Goal: Task Accomplishment & Management: Complete application form

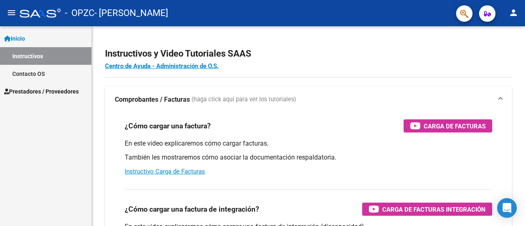
click at [32, 90] on span "Prestadores / Proveedores" at bounding box center [41, 91] width 75 height 9
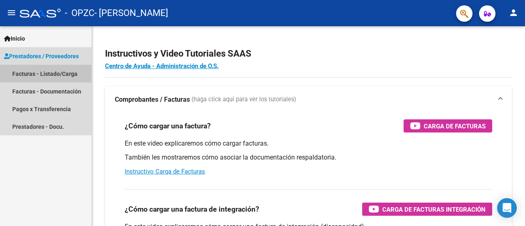
click at [25, 73] on link "Facturas - Listado/Carga" at bounding box center [45, 74] width 91 height 18
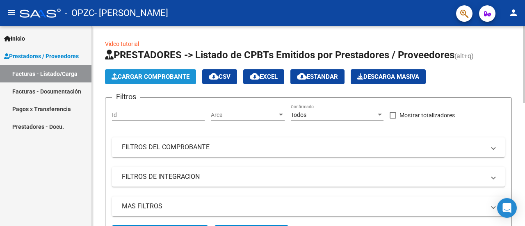
click at [150, 76] on span "Cargar Comprobante" at bounding box center [151, 76] width 78 height 7
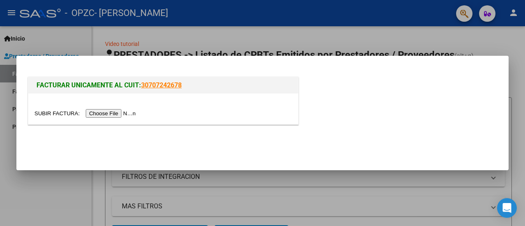
click at [128, 111] on input "file" at bounding box center [86, 113] width 104 height 9
click at [115, 112] on input "file" at bounding box center [86, 113] width 104 height 9
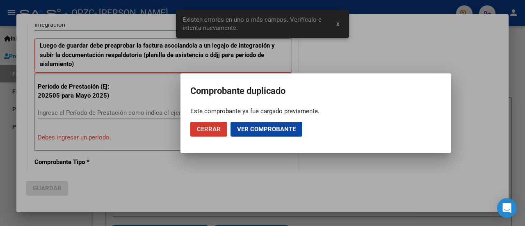
scroll to position [220, 0]
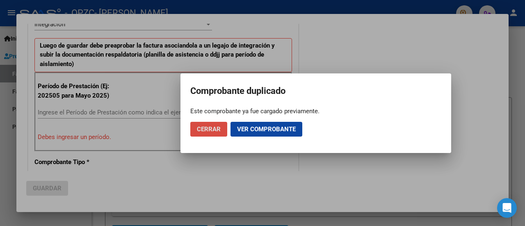
click at [202, 129] on span "Cerrar" at bounding box center [209, 128] width 24 height 7
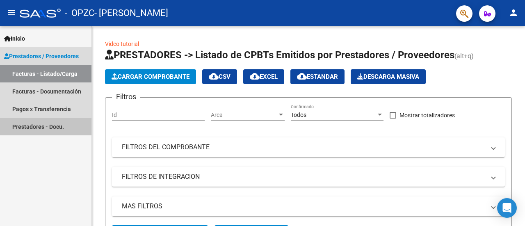
click at [23, 123] on link "Prestadores - Docu." at bounding box center [45, 127] width 91 height 18
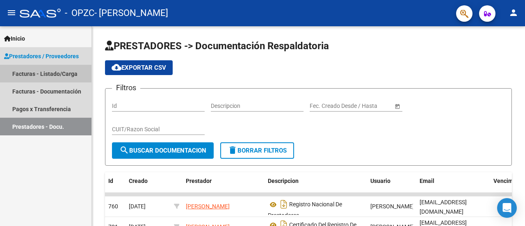
click at [21, 73] on link "Facturas - Listado/Carga" at bounding box center [45, 74] width 91 height 18
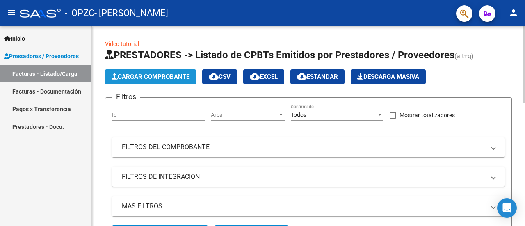
click at [134, 75] on span "Cargar Comprobante" at bounding box center [151, 76] width 78 height 7
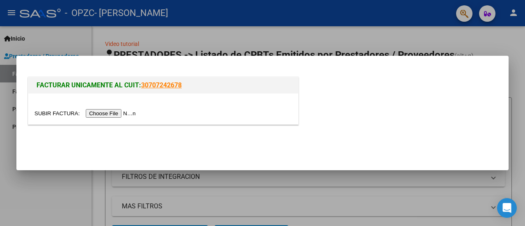
click at [109, 114] on input "file" at bounding box center [86, 113] width 104 height 9
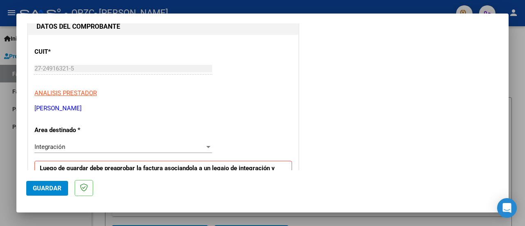
scroll to position [220, 0]
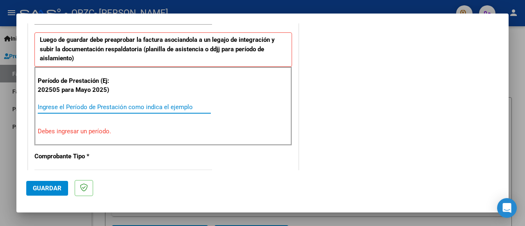
click at [70, 109] on input "Ingrese el Período de Prestación como indica el ejemplo" at bounding box center [124, 106] width 173 height 7
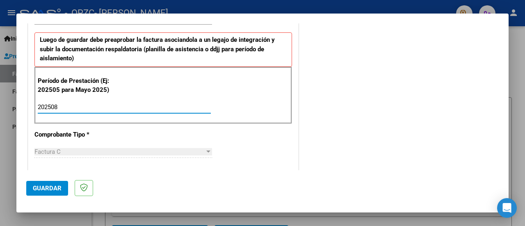
type input "202508"
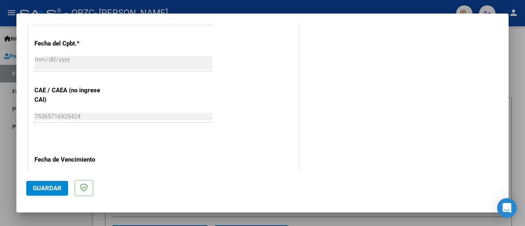
scroll to position [591, 0]
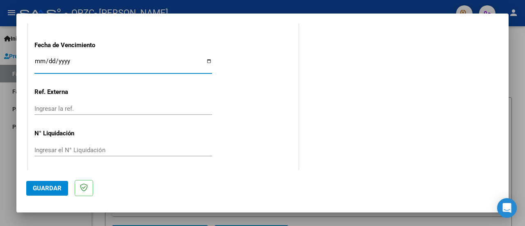
click at [205, 60] on input "Ingresar la fecha" at bounding box center [123, 64] width 178 height 13
type input "[DATE]"
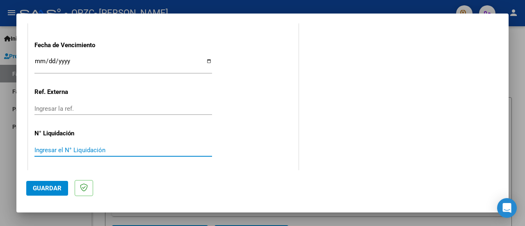
click at [51, 148] on input "Ingresar el N° Liquidación" at bounding box center [123, 149] width 178 height 7
type input "09"
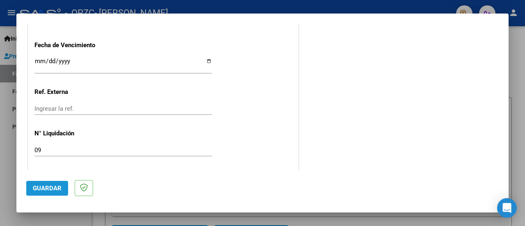
click at [44, 192] on button "Guardar" at bounding box center [47, 188] width 42 height 15
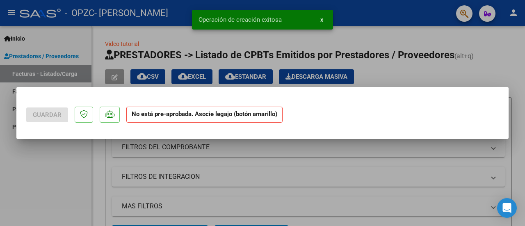
scroll to position [0, 0]
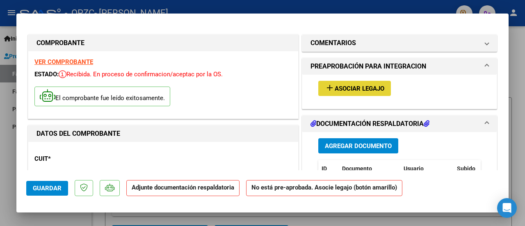
click at [363, 87] on span "Asociar Legajo" at bounding box center [360, 88] width 50 height 7
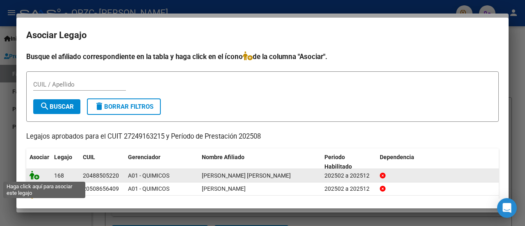
click at [38, 176] on icon at bounding box center [35, 175] width 10 height 9
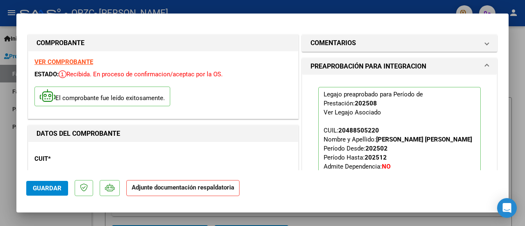
scroll to position [128, 0]
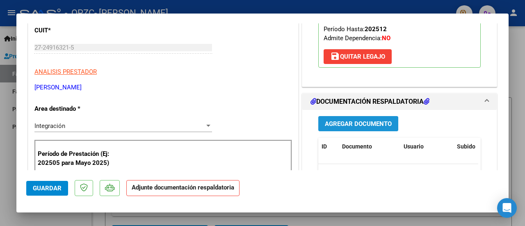
click at [378, 123] on span "Agregar Documento" at bounding box center [358, 123] width 67 height 7
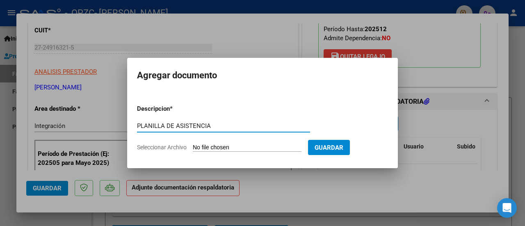
type input "PLANILLA DE ASISTENCIA"
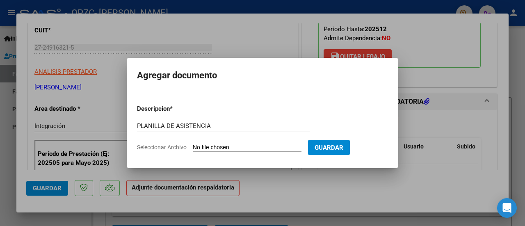
click at [262, 146] on input "Seleccionar Archivo" at bounding box center [247, 148] width 109 height 8
type input "C:\fakepath\planilla de asistencia [PERSON_NAME] [PERSON_NAME][DATE].pdf"
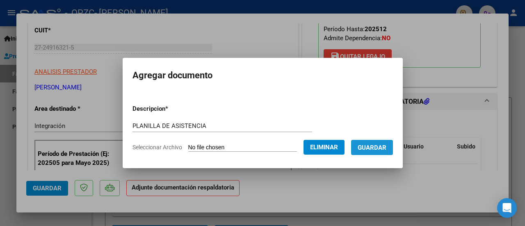
click at [386, 146] on span "Guardar" at bounding box center [372, 147] width 29 height 7
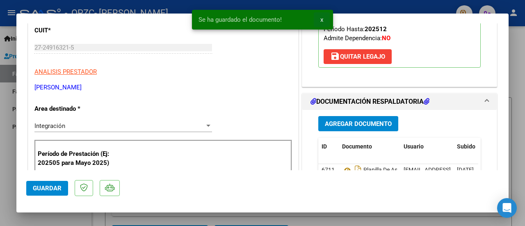
click at [319, 20] on button "x" at bounding box center [322, 19] width 16 height 15
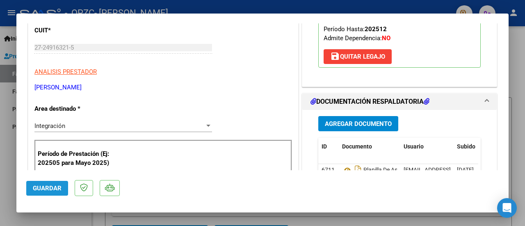
click at [42, 187] on span "Guardar" at bounding box center [47, 188] width 29 height 7
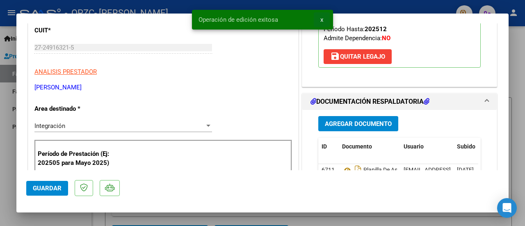
click at [320, 18] on span "x" at bounding box center [321, 19] width 3 height 7
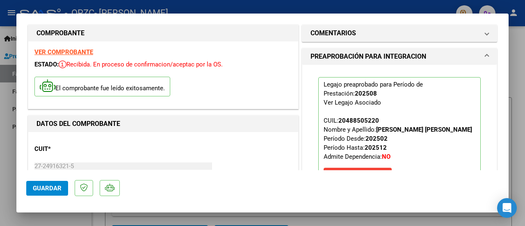
scroll to position [0, 0]
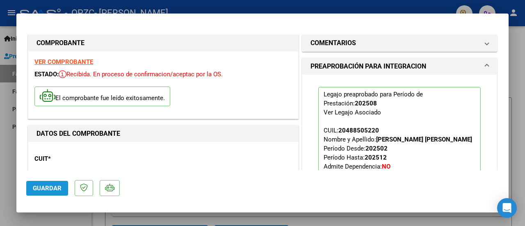
click at [50, 187] on span "Guardar" at bounding box center [47, 188] width 29 height 7
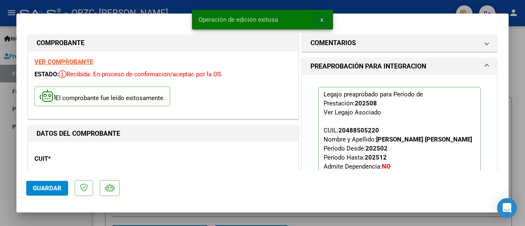
click at [321, 19] on span "x" at bounding box center [321, 19] width 3 height 7
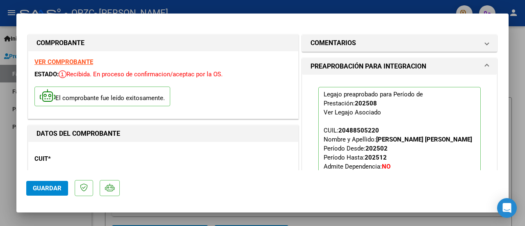
click at [1, 153] on div at bounding box center [262, 113] width 525 height 226
type input "$ 0,00"
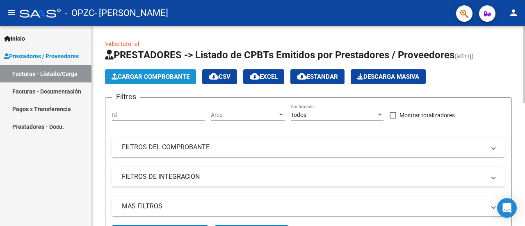
click at [165, 77] on span "Cargar Comprobante" at bounding box center [151, 76] width 78 height 7
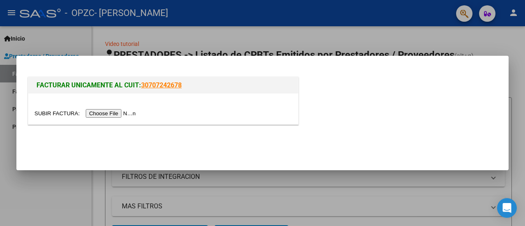
click at [113, 112] on input "file" at bounding box center [86, 113] width 104 height 9
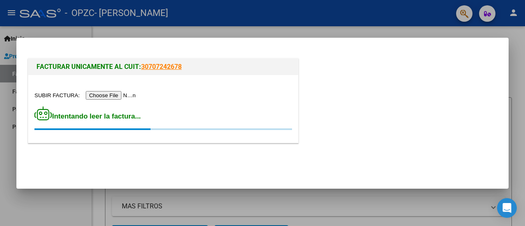
click at [107, 32] on div at bounding box center [262, 113] width 525 height 226
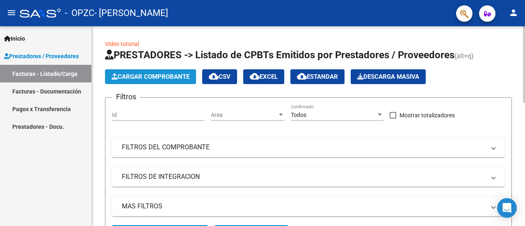
click at [148, 78] on span "Cargar Comprobante" at bounding box center [151, 76] width 78 height 7
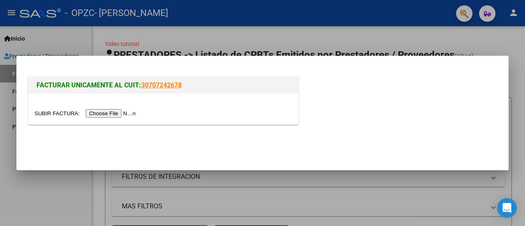
click at [124, 113] on input "file" at bounding box center [86, 113] width 104 height 9
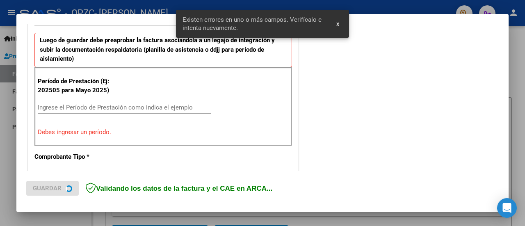
scroll to position [220, 0]
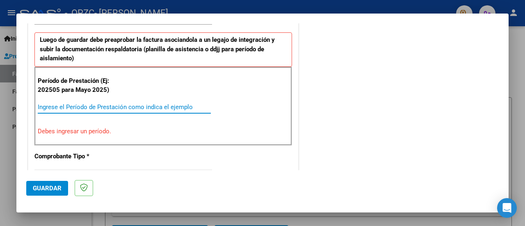
click at [73, 103] on input "Ingrese el Período de Prestación como indica el ejemplo" at bounding box center [124, 106] width 173 height 7
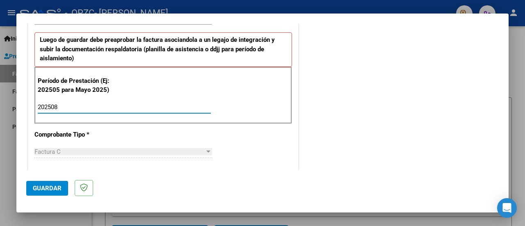
type input "202508"
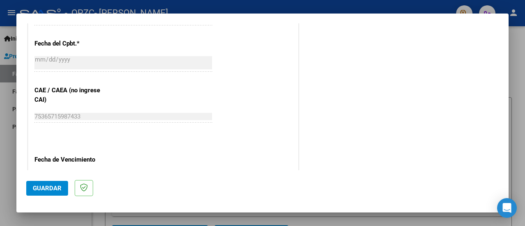
scroll to position [591, 0]
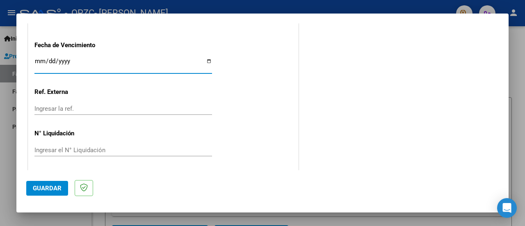
click at [206, 59] on input "Ingresar la fecha" at bounding box center [123, 64] width 178 height 13
type input "[DATE]"
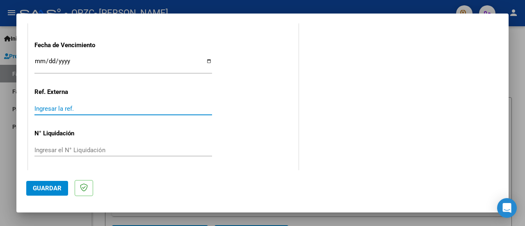
click at [52, 105] on input "Ingresar la ref." at bounding box center [123, 108] width 178 height 7
type input "09"
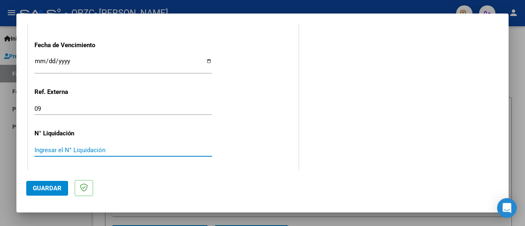
click at [44, 146] on input "Ingresar el N° Liquidación" at bounding box center [123, 149] width 178 height 7
type input "09"
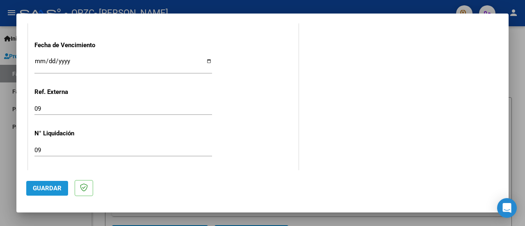
click at [42, 190] on span "Guardar" at bounding box center [47, 188] width 29 height 7
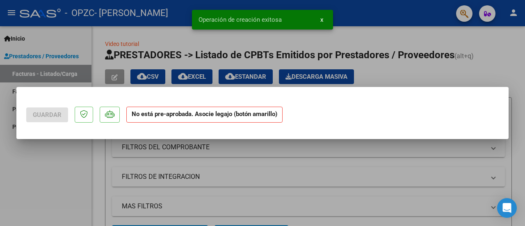
scroll to position [0, 0]
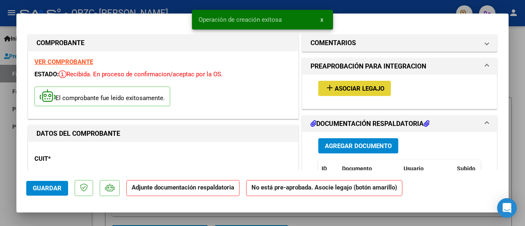
click at [344, 87] on span "Asociar Legajo" at bounding box center [360, 88] width 50 height 7
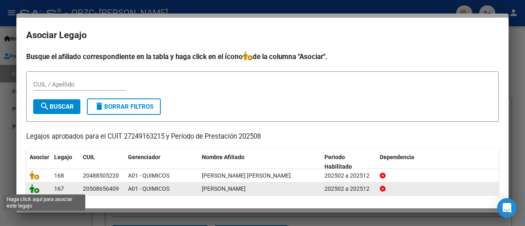
click at [35, 186] on icon at bounding box center [35, 188] width 10 height 9
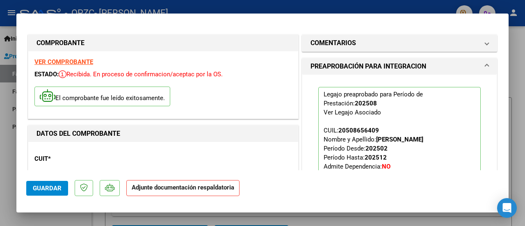
scroll to position [128, 0]
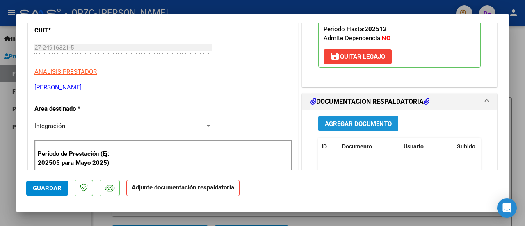
click at [335, 121] on span "Agregar Documento" at bounding box center [358, 123] width 67 height 7
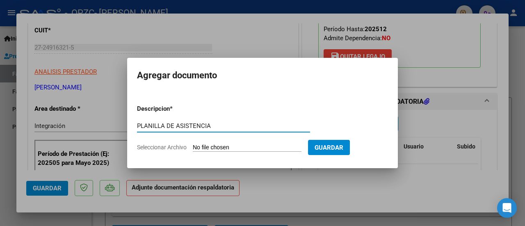
type input "PLANILLA DE ASISTENCIA"
click at [244, 147] on input "Seleccionar Archivo" at bounding box center [247, 148] width 109 height 8
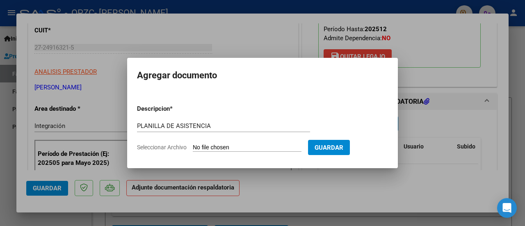
type input "C:\fakepath\planilla [PERSON_NAME].png"
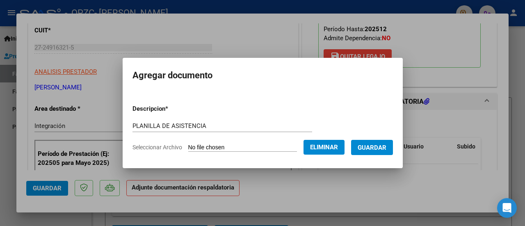
click at [371, 146] on span "Guardar" at bounding box center [372, 147] width 29 height 7
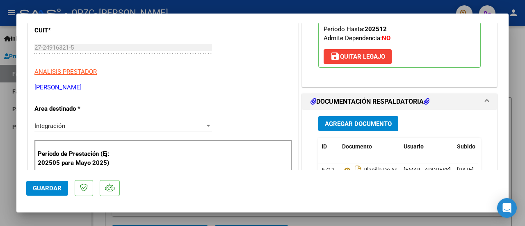
click at [518, 108] on div at bounding box center [262, 113] width 525 height 226
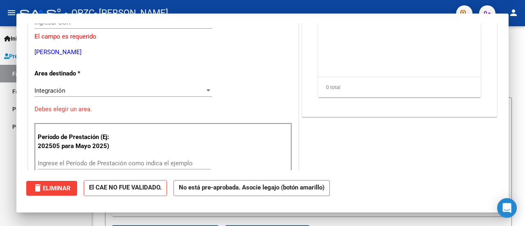
scroll to position [0, 0]
